Goal: Transaction & Acquisition: Download file/media

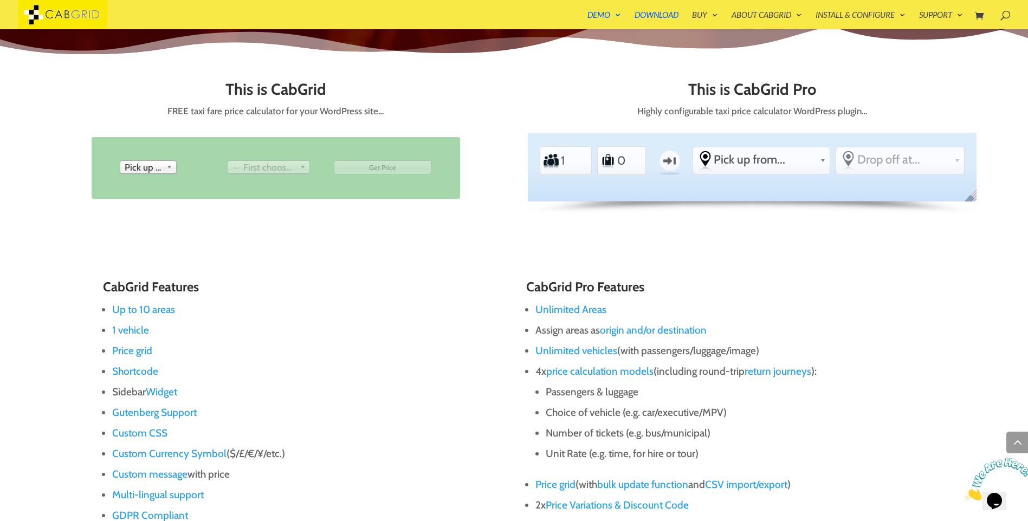
scroll to position [564, 0]
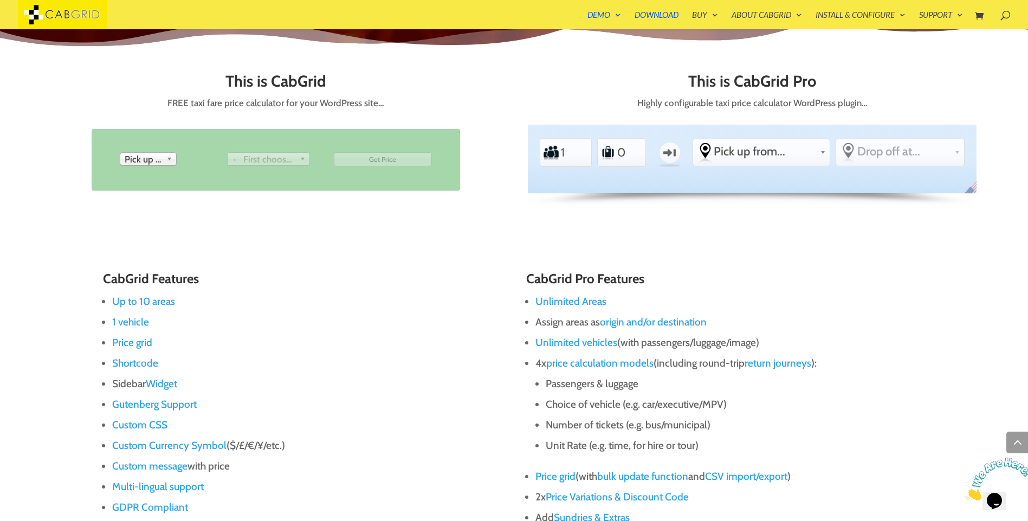
click at [162, 163] on span "Pick up from" at bounding box center [143, 159] width 37 height 13
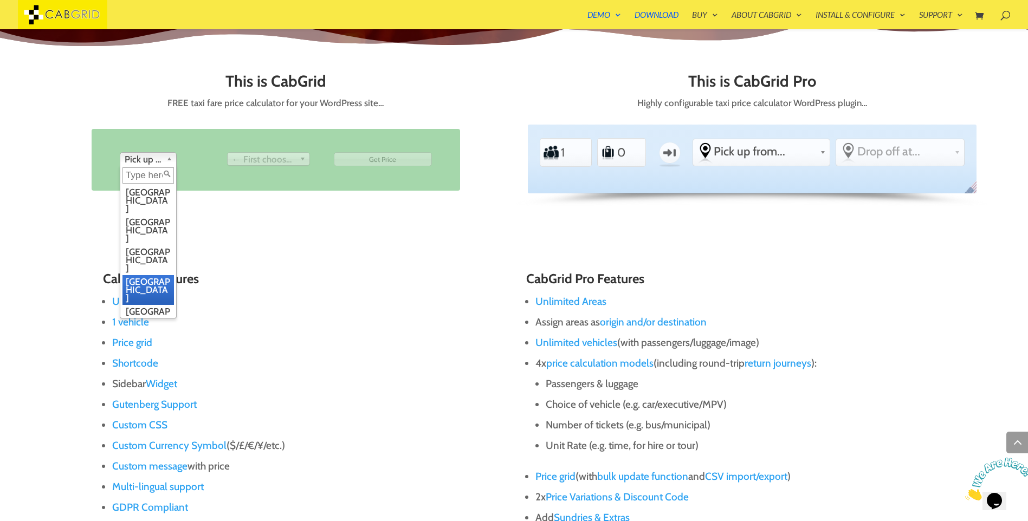
click at [145, 275] on li "[GEOGRAPHIC_DATA]" at bounding box center [147, 290] width 51 height 30
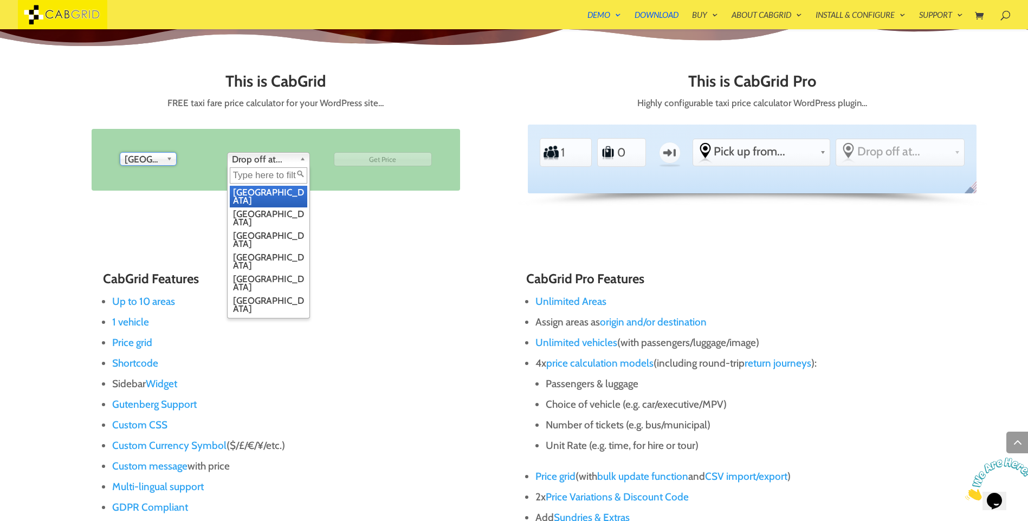
click at [263, 158] on span "Drop off at..." at bounding box center [263, 159] width 63 height 13
click at [254, 251] on li "Edinburgh" at bounding box center [269, 262] width 78 height 22
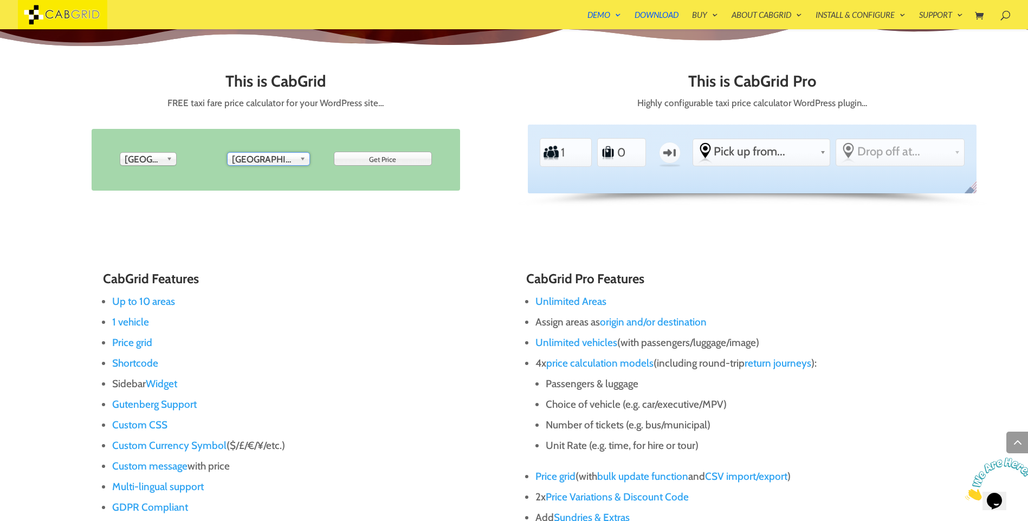
click at [368, 159] on input "Get Price" at bounding box center [383, 159] width 98 height 14
click at [567, 153] on input "1" at bounding box center [573, 152] width 26 height 24
type input "Get Price"
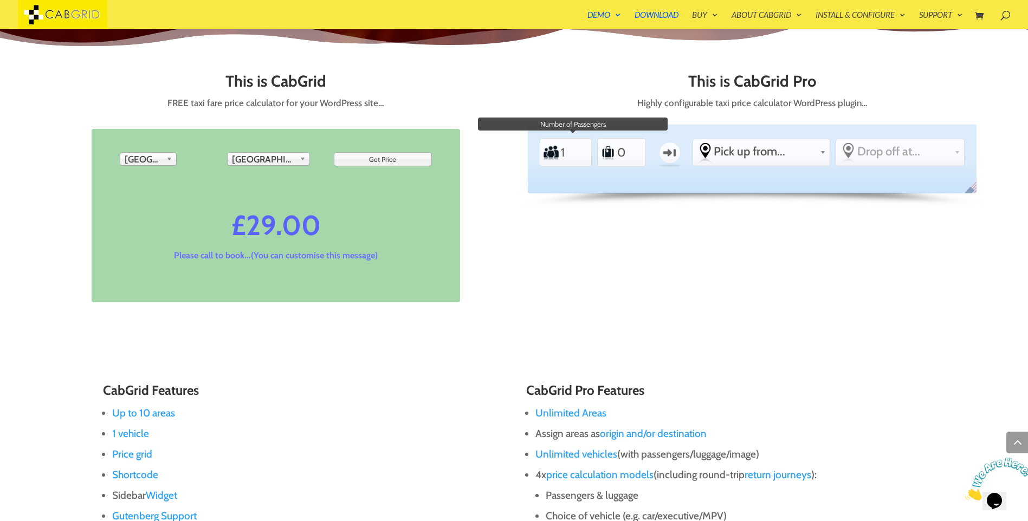
click at [583, 153] on input "1" at bounding box center [573, 152] width 26 height 24
click at [582, 157] on input "1" at bounding box center [573, 152] width 26 height 24
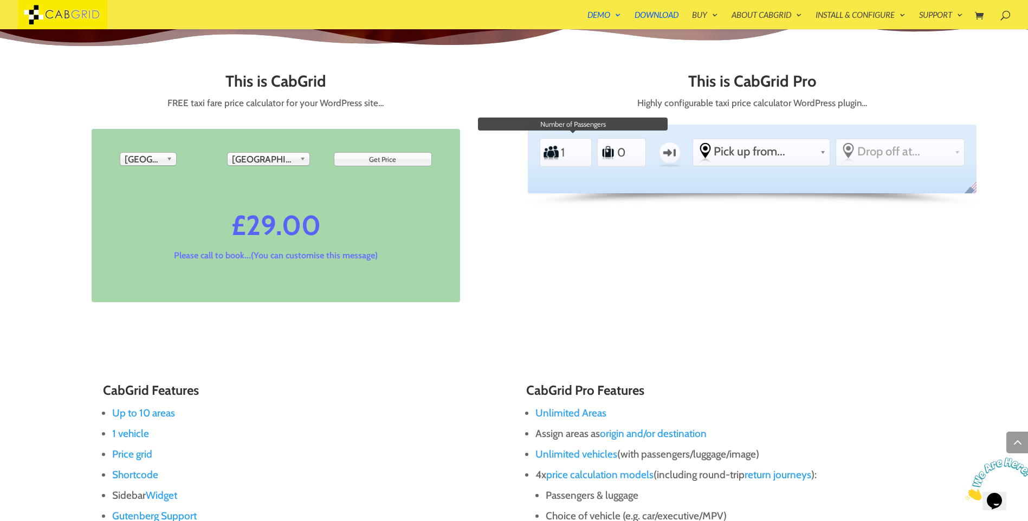
click at [582, 157] on input "1" at bounding box center [573, 152] width 26 height 24
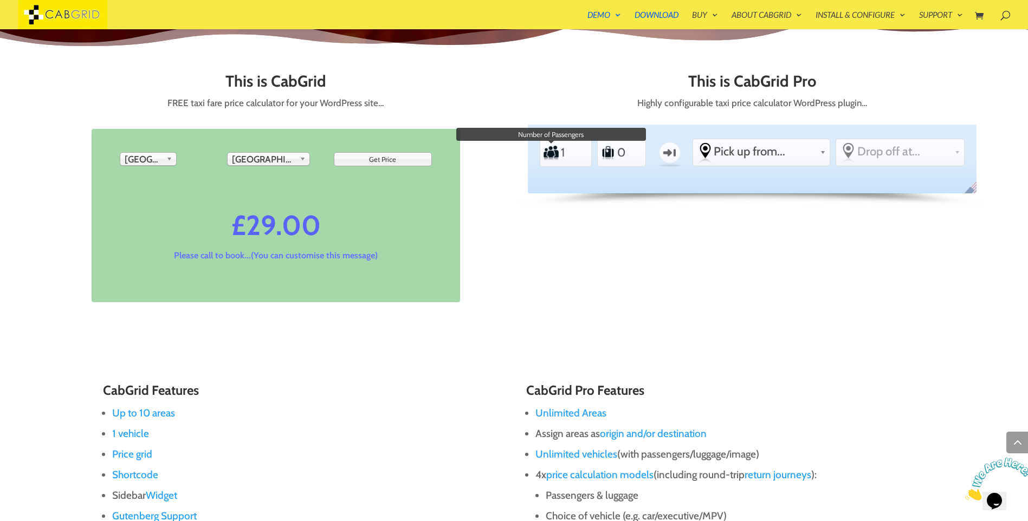
click at [543, 151] on label "Passengers" at bounding box center [551, 153] width 17 height 24
click at [560, 151] on input "1" at bounding box center [573, 152] width 26 height 24
click at [552, 155] on label "Passengers" at bounding box center [551, 153] width 17 height 24
click at [560, 155] on input "1" at bounding box center [573, 152] width 26 height 24
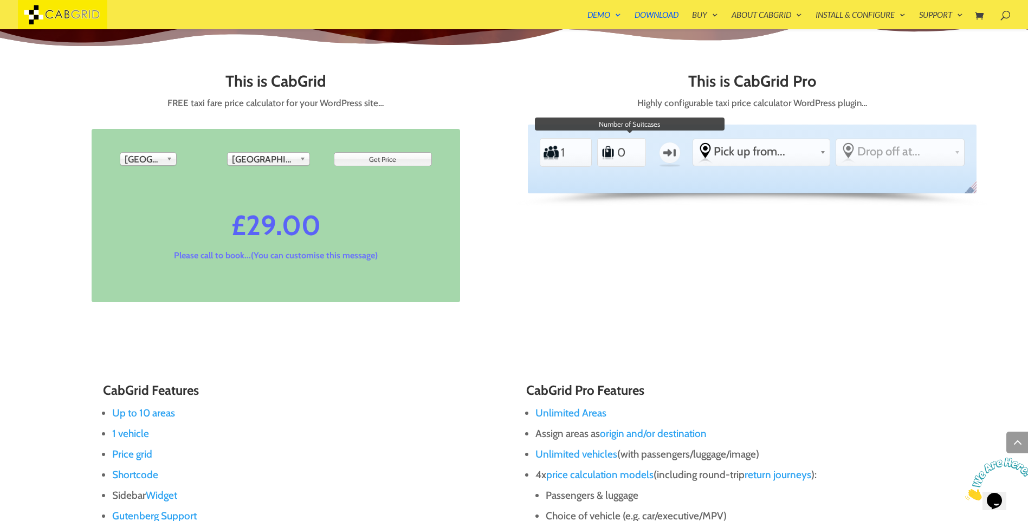
click at [619, 156] on input "0" at bounding box center [630, 152] width 26 height 24
click at [640, 150] on input "1" at bounding box center [630, 152] width 26 height 24
click at [640, 150] on input "2" at bounding box center [630, 152] width 26 height 24
click at [640, 150] on input "3" at bounding box center [630, 152] width 26 height 24
type input "4"
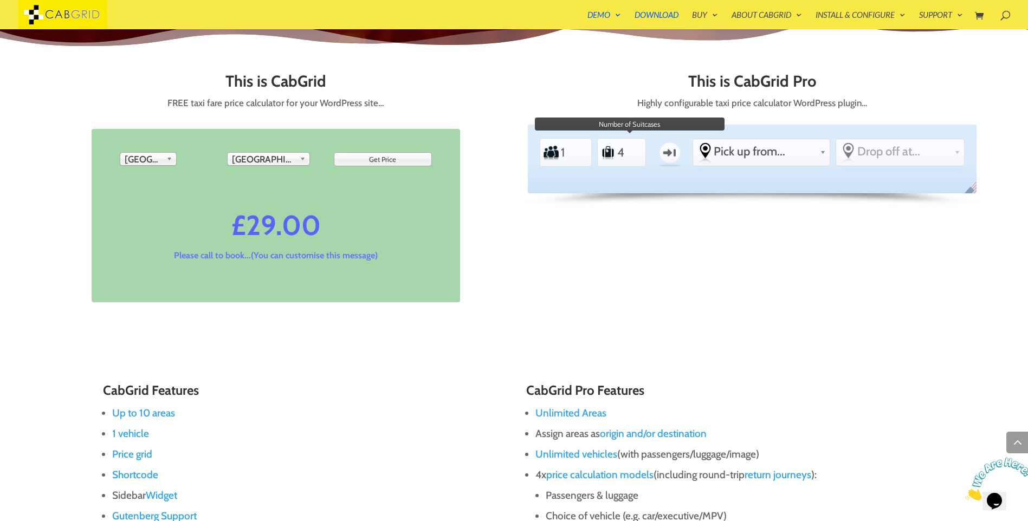
click at [640, 150] on input "4" at bounding box center [630, 152] width 26 height 24
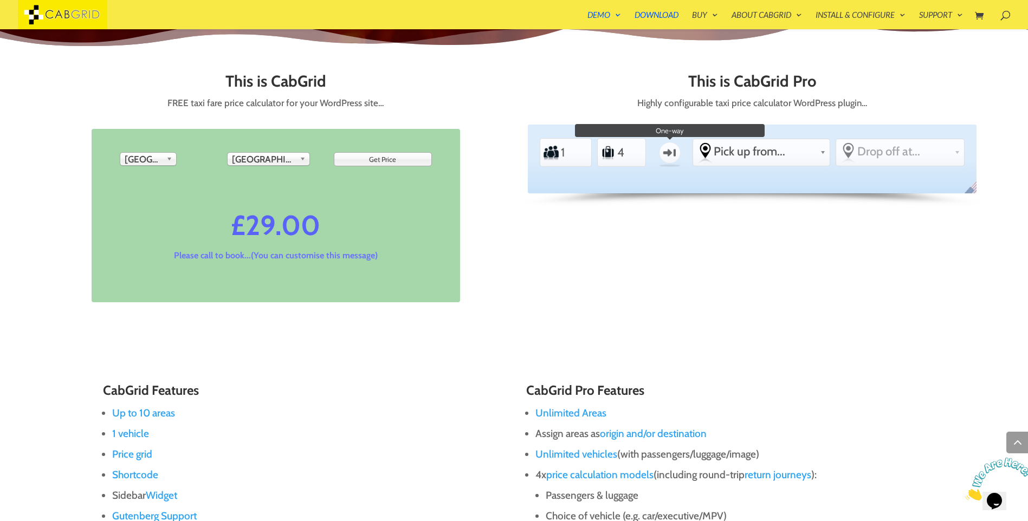
click at [664, 152] on label "One-way" at bounding box center [669, 152] width 31 height 31
click at [0, 0] on input "One-way" at bounding box center [0, 0] width 0 height 0
click at [753, 155] on span "Pick up from..." at bounding box center [765, 151] width 102 height 15
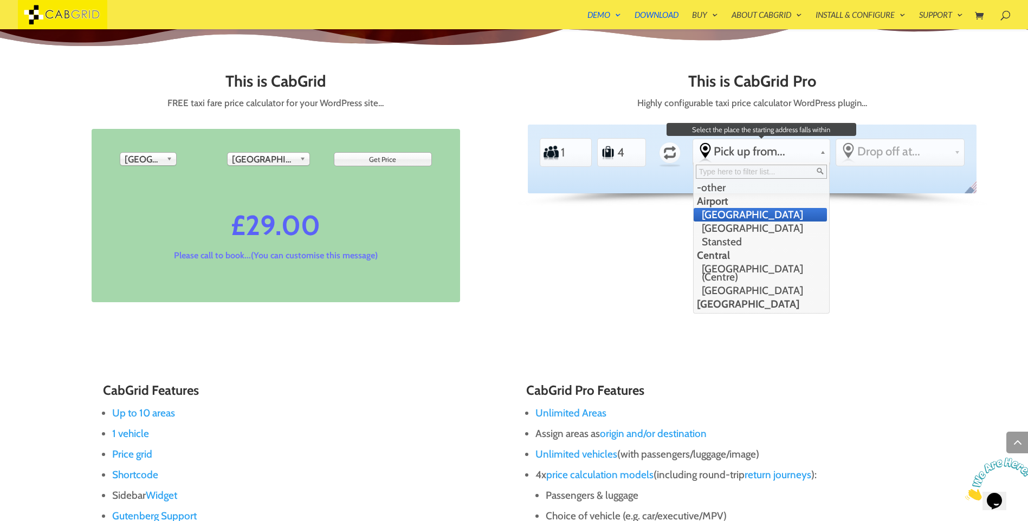
click at [747, 218] on li "[GEOGRAPHIC_DATA]" at bounding box center [760, 215] width 133 height 14
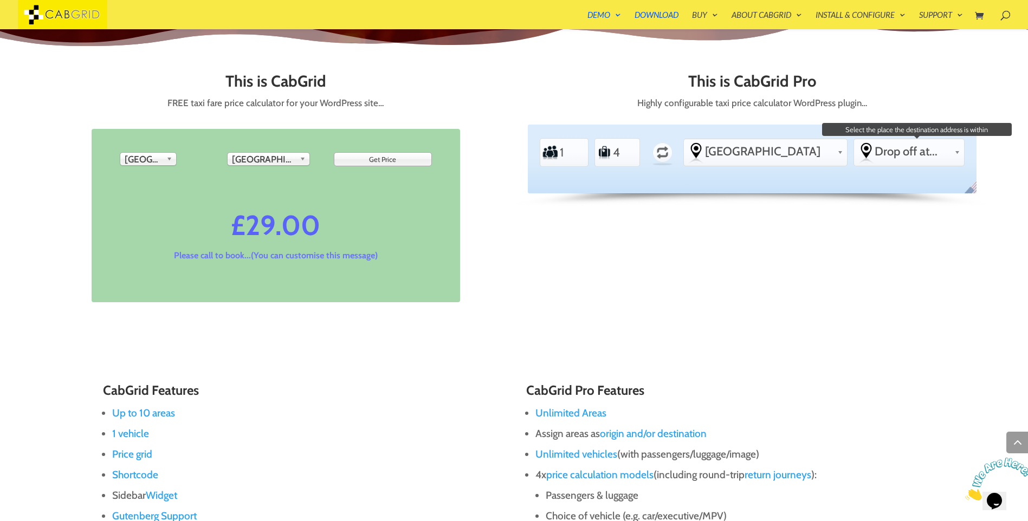
click at [885, 156] on span "Drop off at..." at bounding box center [912, 151] width 75 height 15
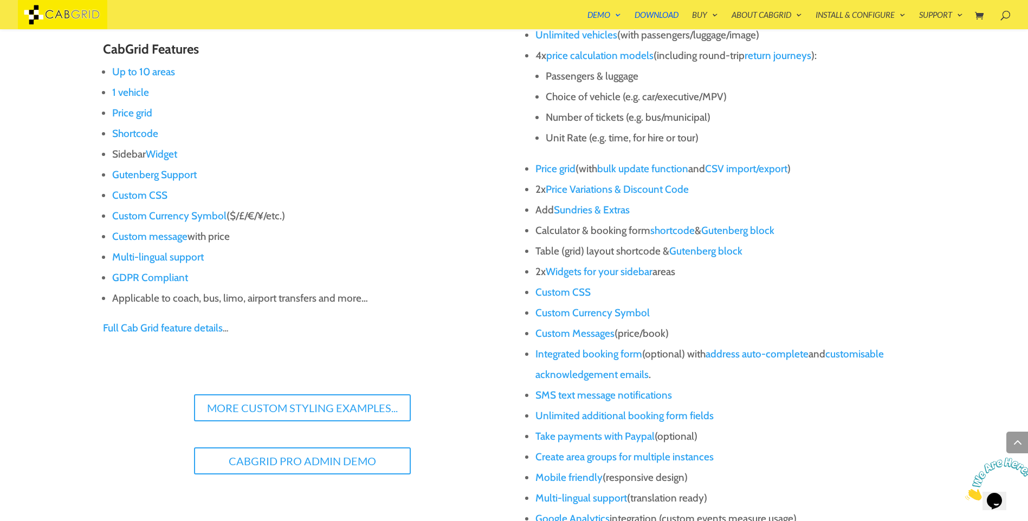
scroll to position [1084, 0]
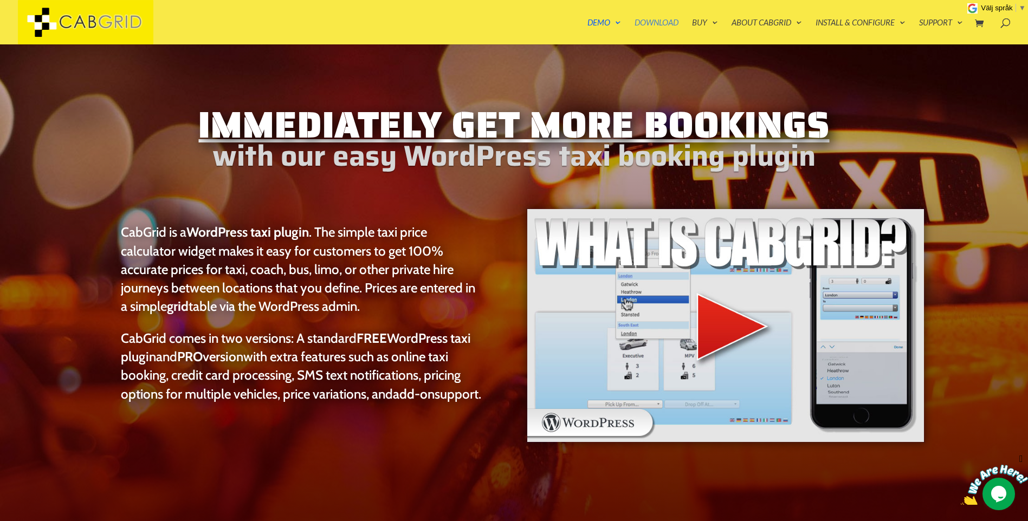
click at [649, 21] on link "Download" at bounding box center [657, 31] width 44 height 26
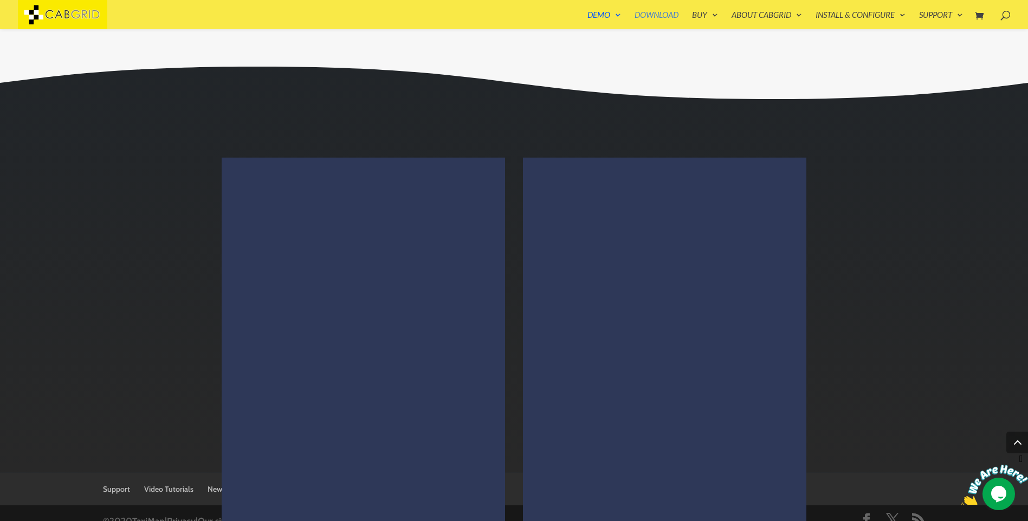
scroll to position [1939, 0]
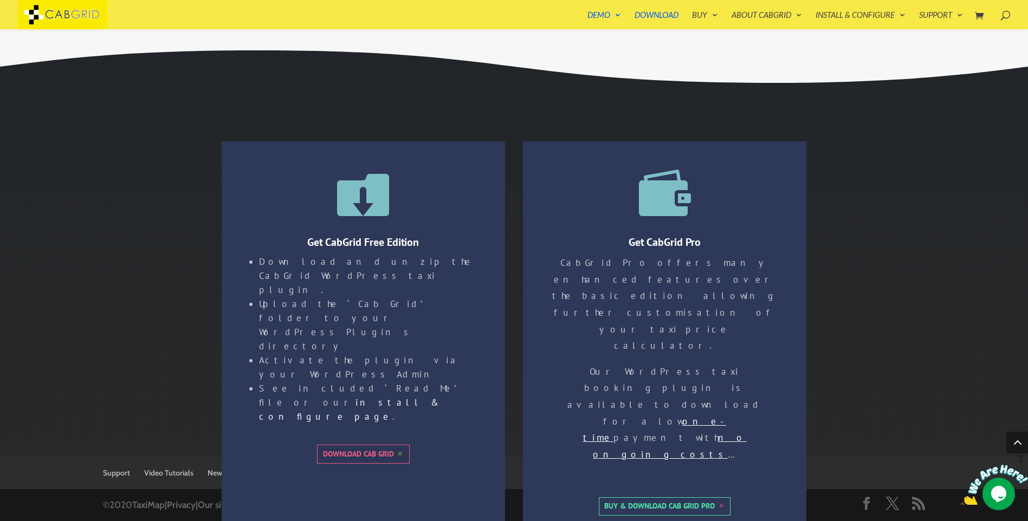
click at [351, 445] on link "Download Cab Grid" at bounding box center [363, 454] width 93 height 18
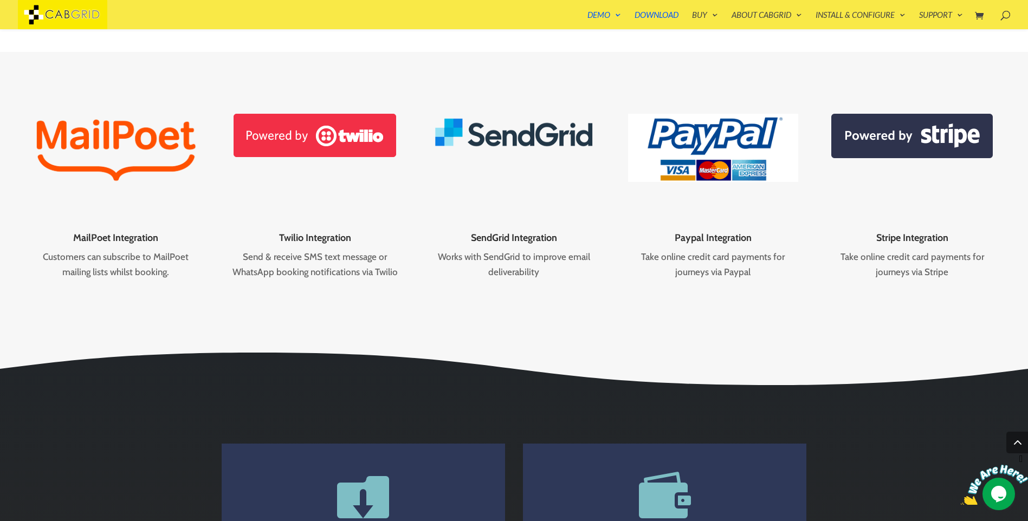
scroll to position [1635, 0]
click at [651, 65] on div "MailPoet Integration Customers can subscribe to MailPoet mailing lists whilst b…" at bounding box center [514, 198] width 1028 height 290
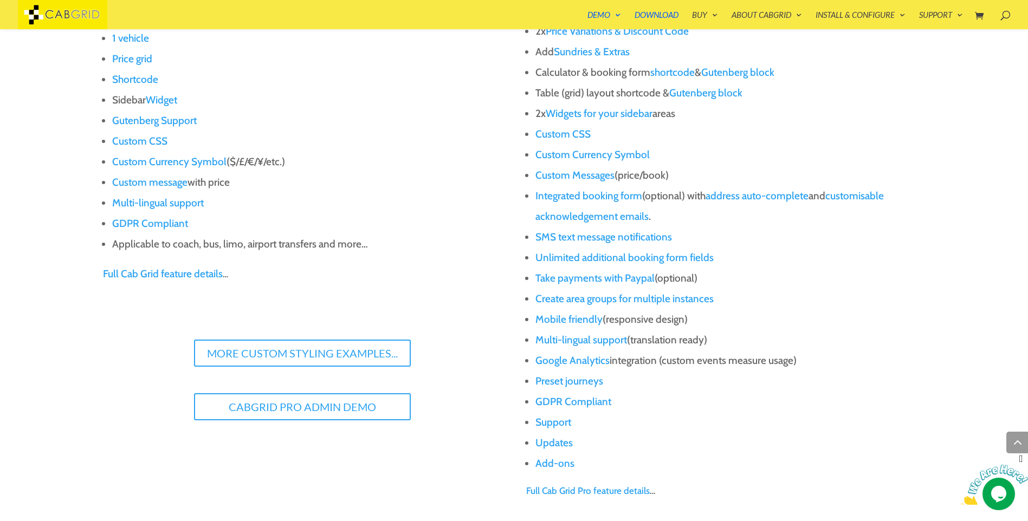
scroll to position [1115, 0]
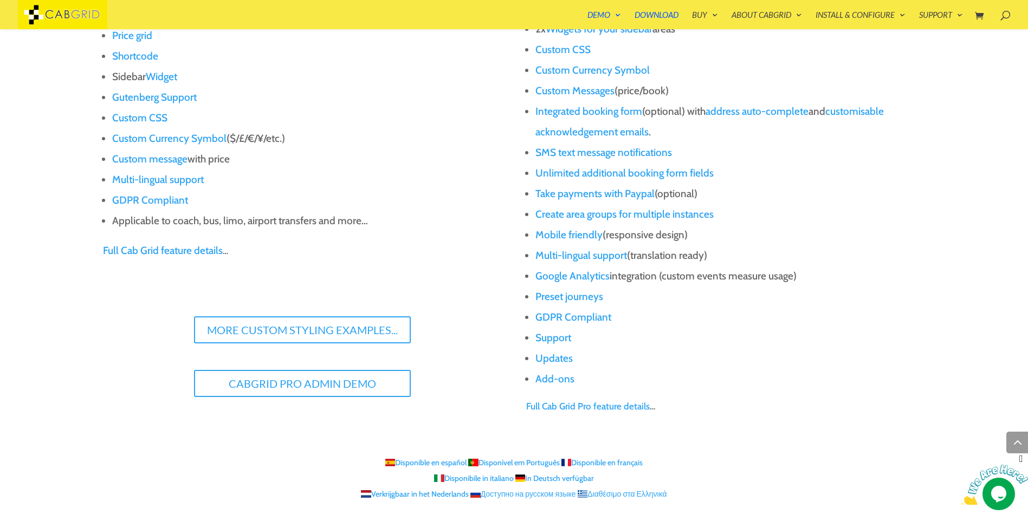
click at [153, 253] on link "Full Cab Grid feature details" at bounding box center [163, 250] width 120 height 12
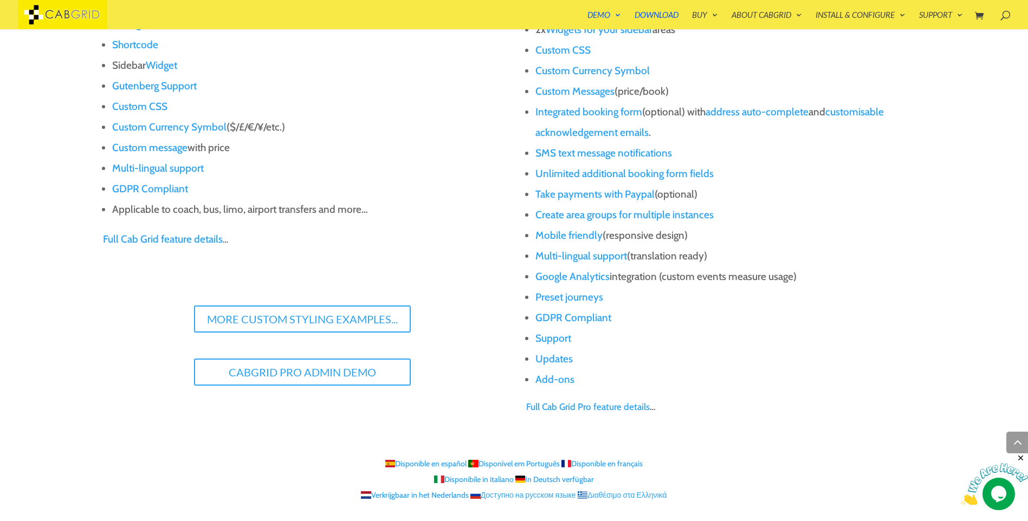
click at [606, 408] on link "Full Cab Grid Pro feature details" at bounding box center [588, 407] width 124 height 11
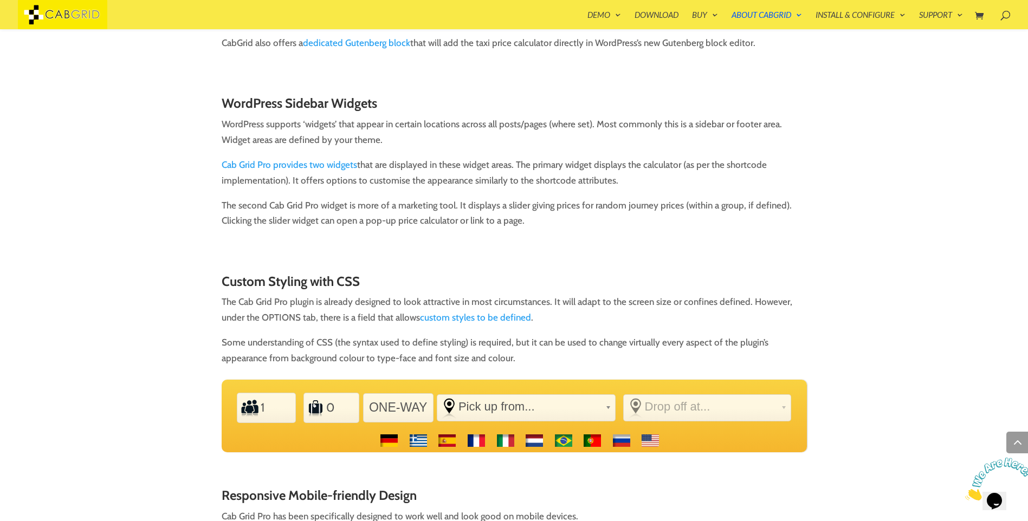
scroll to position [3088, 0]
